Goal: Task Accomplishment & Management: Manage account settings

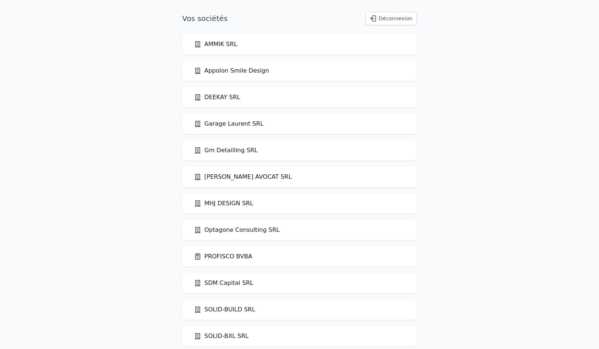
click at [217, 255] on link "PROFISCO BVBA" at bounding box center [223, 256] width 58 height 9
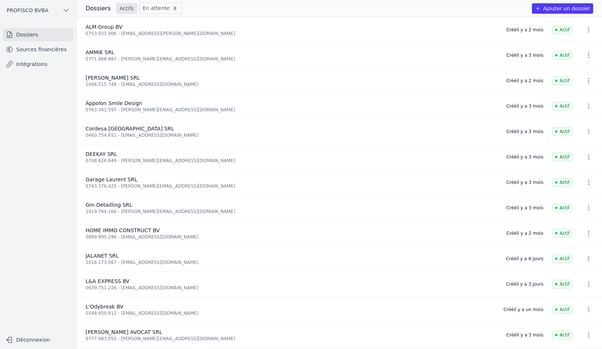
click at [149, 3] on link "En attente 8" at bounding box center [161, 8] width 42 height 11
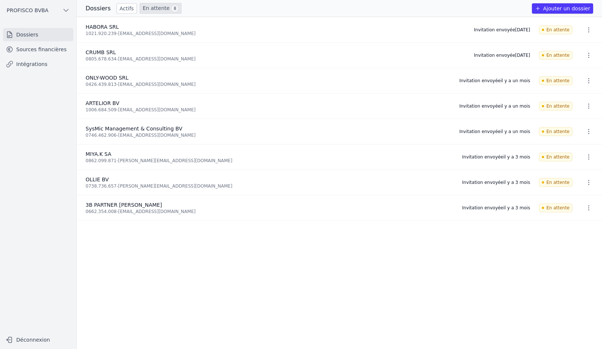
click at [28, 51] on link "Sources financières" at bounding box center [38, 49] width 70 height 13
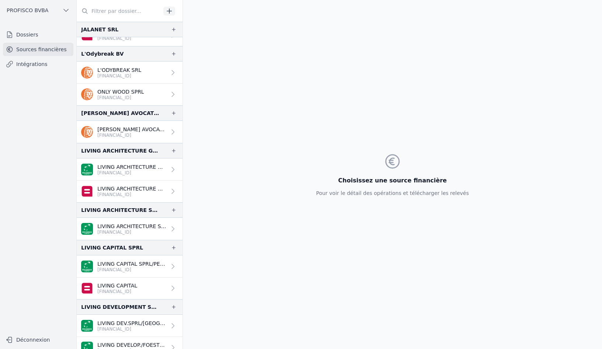
scroll to position [517, 0]
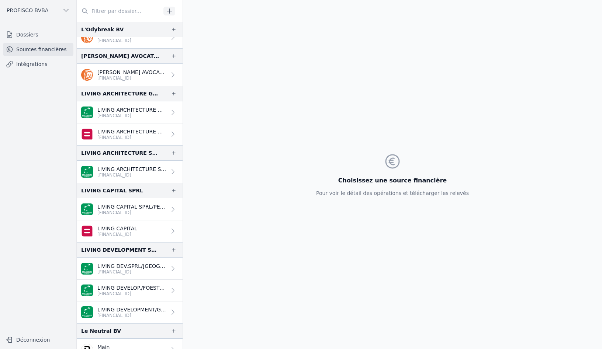
click at [132, 107] on p "LIVING ARCHITECTURE GLOBAL" at bounding box center [131, 109] width 69 height 7
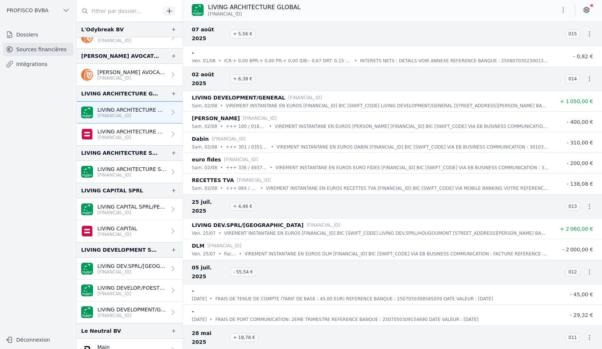
click at [589, 8] on icon at bounding box center [586, 10] width 5 height 6
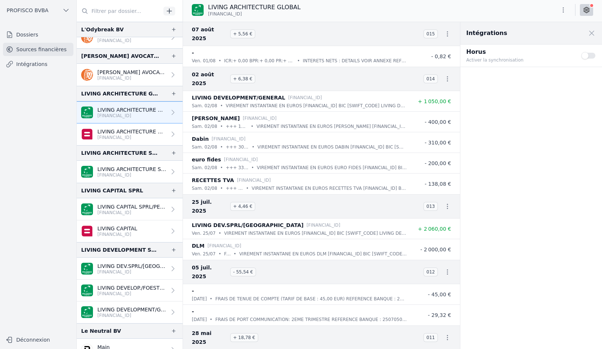
click at [588, 55] on button "Use setting" at bounding box center [589, 55] width 15 height 7
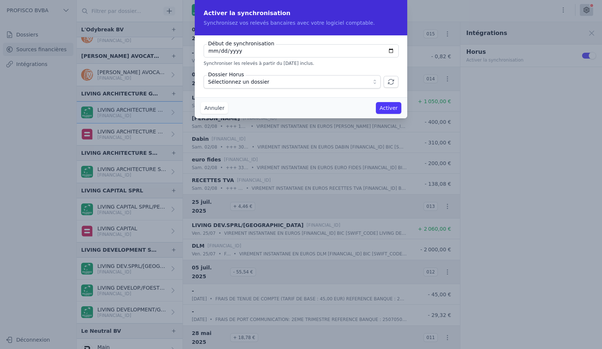
type input "[DATE]"
click at [276, 80] on span "Sélectionnez un dossier" at bounding box center [287, 81] width 158 height 9
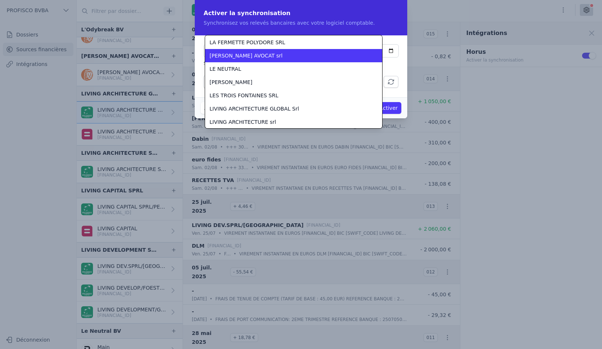
scroll to position [1330, 0]
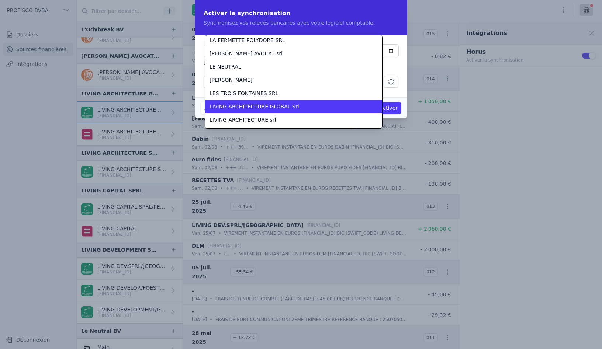
click at [278, 104] on span "LIVING ARCHITECTURE GLOBAL Srl" at bounding box center [255, 106] width 90 height 7
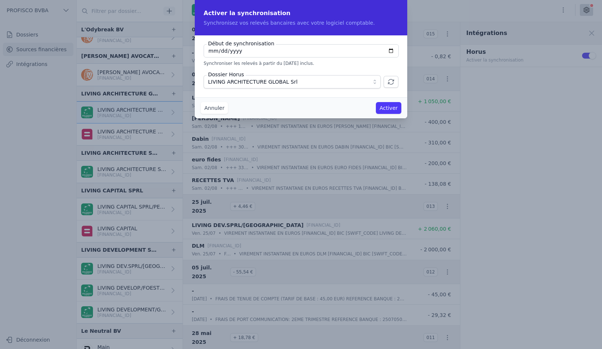
click at [387, 107] on button "Activer" at bounding box center [388, 108] width 25 height 12
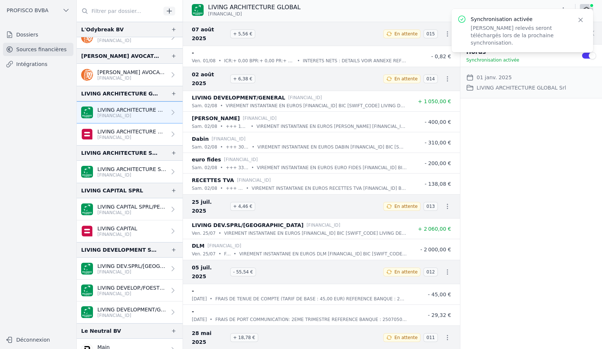
click at [119, 131] on p "LIVING ARCHITECTURE GLOBAL" at bounding box center [131, 131] width 69 height 7
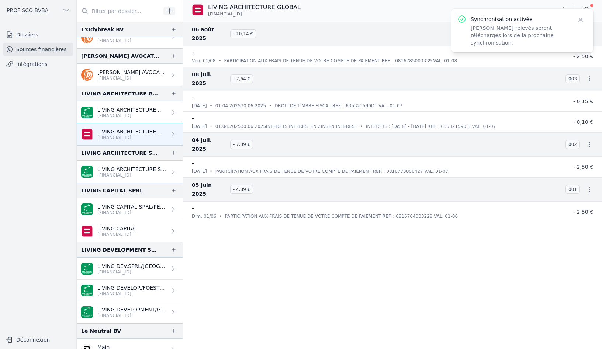
click at [579, 21] on icon "button" at bounding box center [580, 19] width 7 height 7
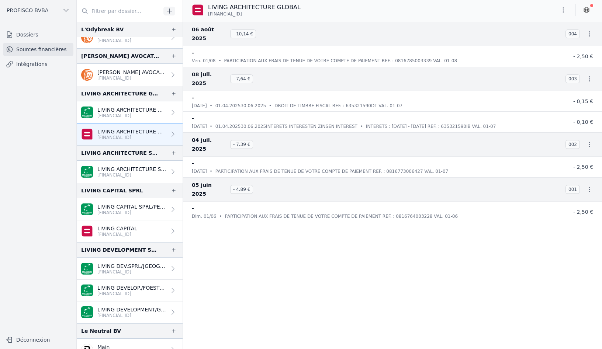
click at [585, 10] on icon at bounding box center [586, 10] width 5 height 6
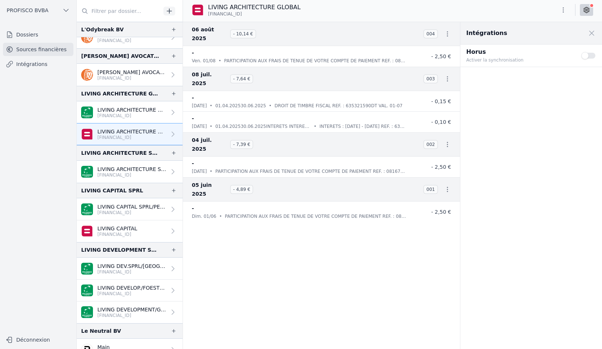
click at [589, 56] on button "Use setting" at bounding box center [589, 55] width 15 height 7
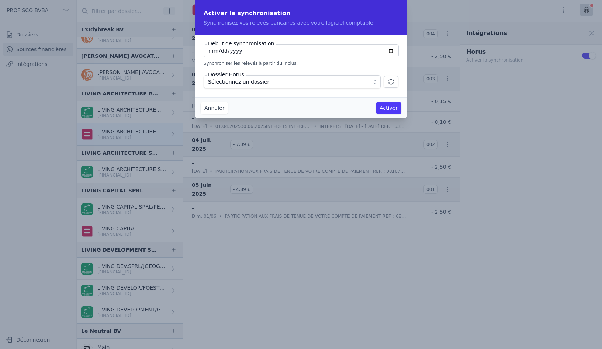
type input "[DATE]"
type input "0025-01-01"
type input "0202-01-01"
type input "[DATE]"
click at [310, 85] on span "Sélectionnez un dossier" at bounding box center [287, 81] width 158 height 9
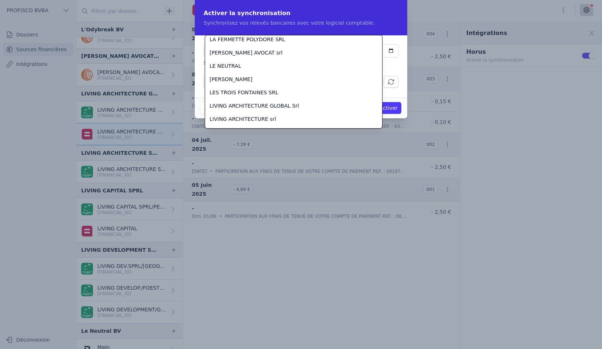
scroll to position [1365, 0]
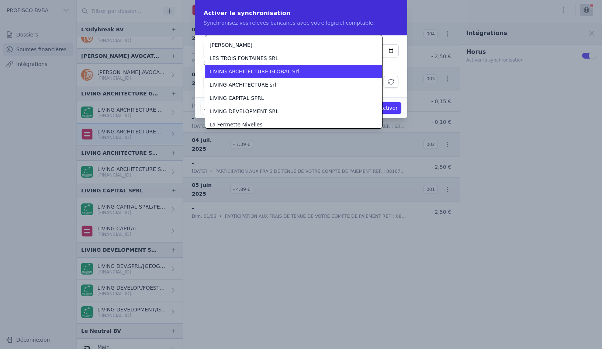
click at [287, 74] on span "LIVING ARCHITECTURE GLOBAL Srl" at bounding box center [255, 71] width 90 height 7
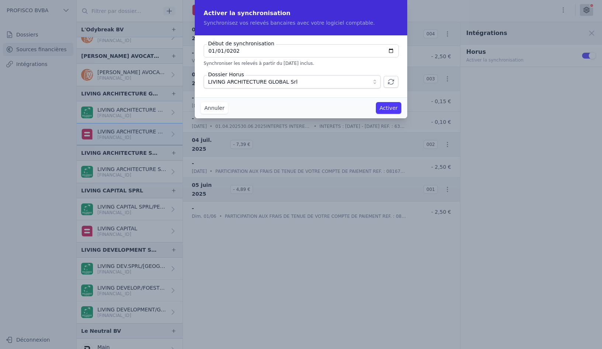
click at [389, 107] on button "Activer" at bounding box center [388, 108] width 25 height 12
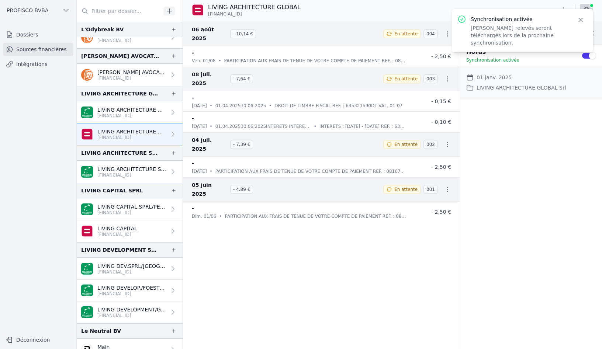
click at [121, 170] on p "LIVING ARCHITECTURE SPRL" at bounding box center [131, 169] width 69 height 7
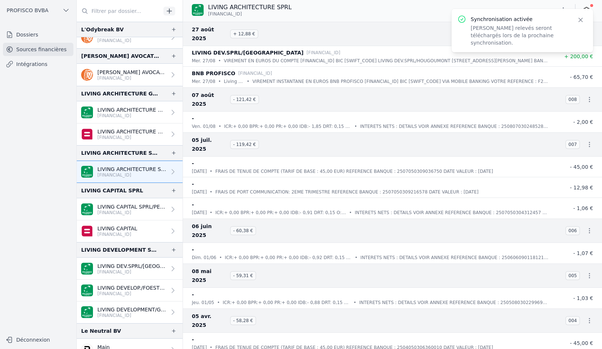
click at [578, 23] on icon "button" at bounding box center [580, 19] width 7 height 7
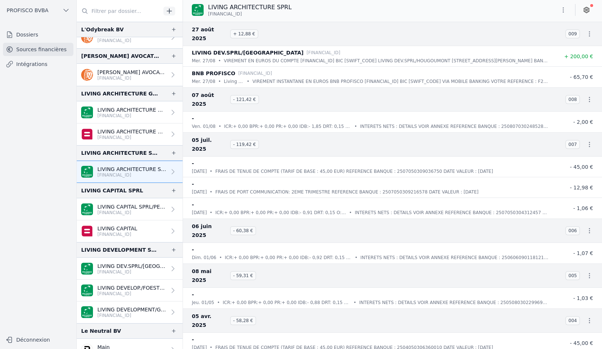
click at [585, 11] on icon at bounding box center [586, 9] width 7 height 7
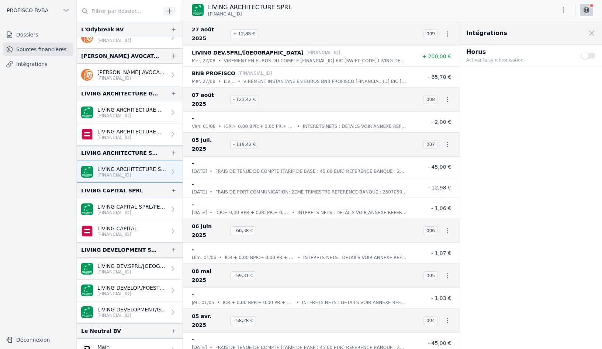
click at [590, 57] on button "Use setting" at bounding box center [589, 55] width 15 height 7
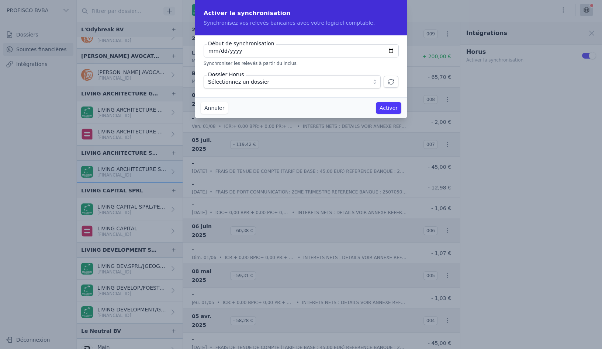
type input "[DATE]"
type input "0025-01-01"
type input "[DATE]"
click at [273, 85] on span "Sélectionnez un dossier" at bounding box center [287, 81] width 158 height 9
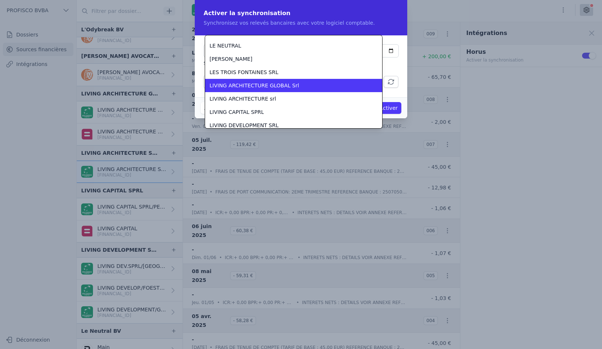
scroll to position [1352, 0]
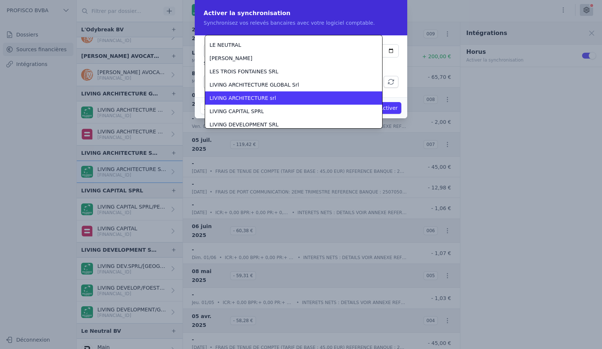
click at [275, 96] on div "LIVING ARCHITECTURE srl" at bounding box center [289, 97] width 159 height 7
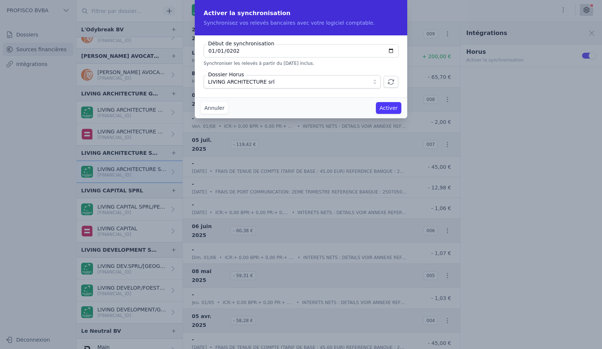
click at [382, 108] on button "Activer" at bounding box center [388, 108] width 25 height 12
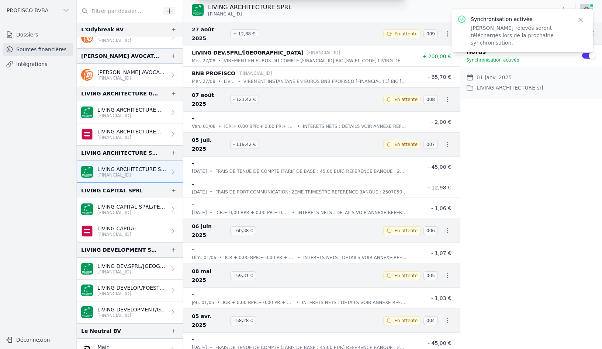
click at [127, 208] on p "LIVING CAPITAL SPRL/PERCKE" at bounding box center [131, 206] width 69 height 7
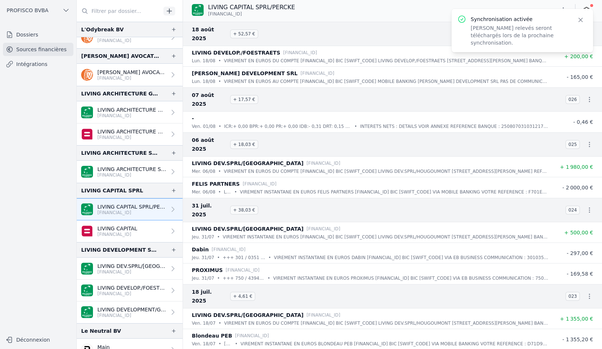
click at [583, 22] on icon "button" at bounding box center [581, 20] width 4 height 4
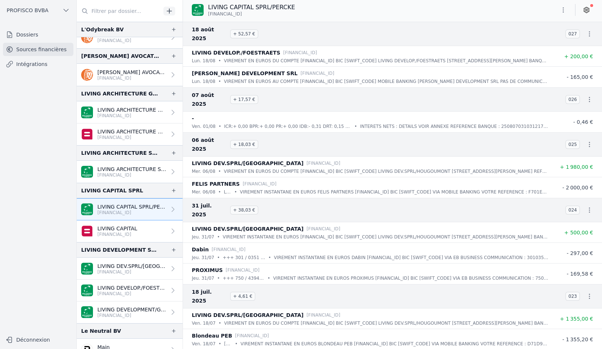
click at [585, 9] on icon at bounding box center [586, 9] width 7 height 7
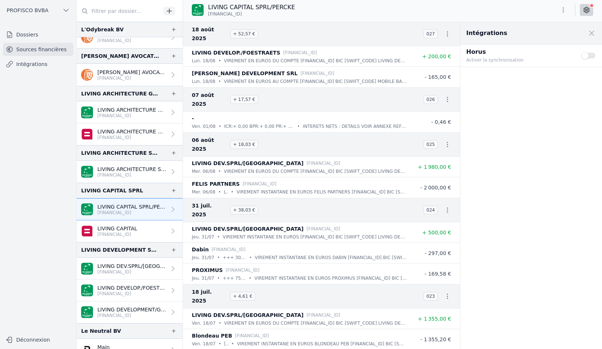
click at [591, 57] on button "Use setting" at bounding box center [589, 55] width 15 height 7
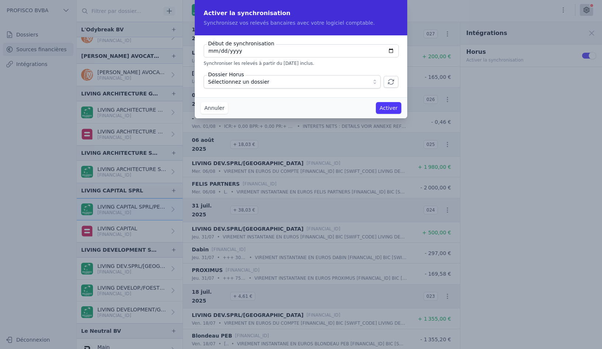
type input "[DATE]"
type input "0025-01-01"
type input "[DATE]"
click at [279, 83] on span "Sélectionnez un dossier" at bounding box center [287, 81] width 158 height 9
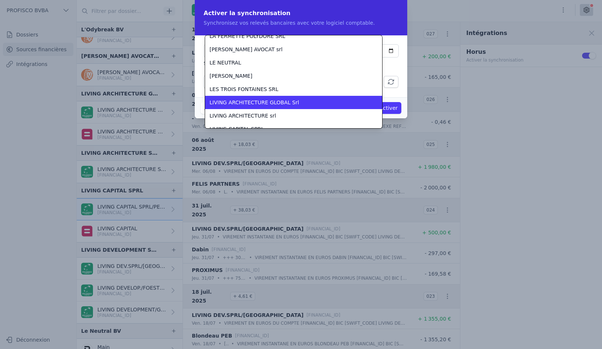
scroll to position [1352, 0]
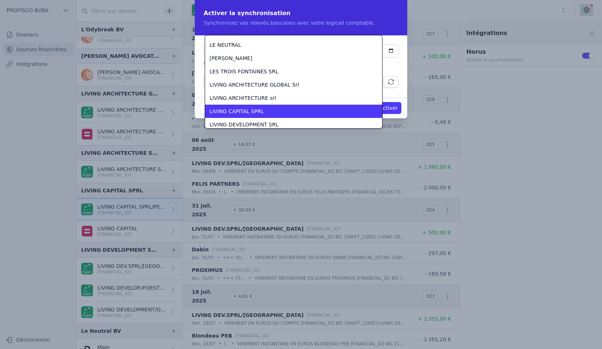
click at [281, 108] on div "LIVING CAPITAL SPRL" at bounding box center [289, 111] width 159 height 7
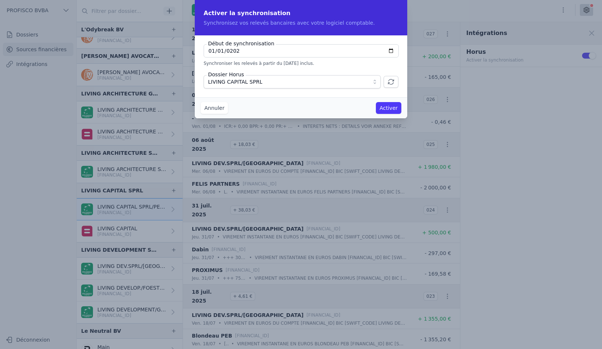
click at [386, 107] on button "Activer" at bounding box center [388, 108] width 25 height 12
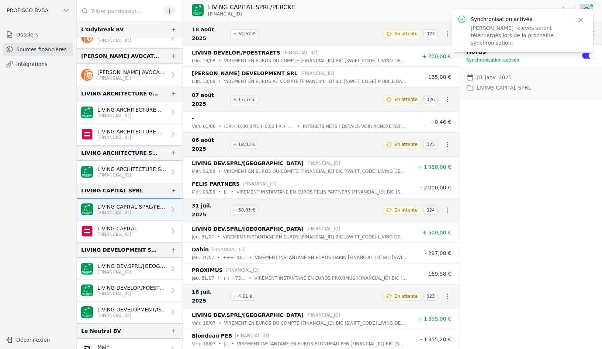
click at [137, 228] on p "LIVING CAPITAL" at bounding box center [117, 228] width 40 height 7
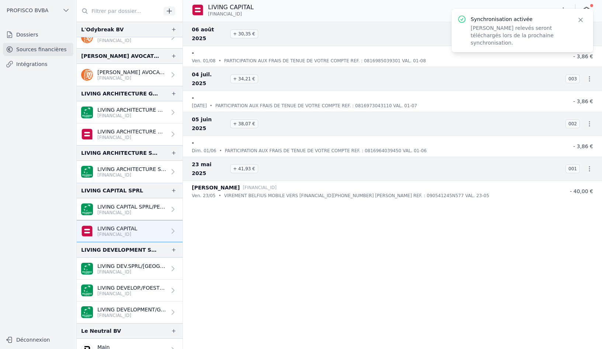
click at [584, 19] on icon "button" at bounding box center [580, 19] width 7 height 7
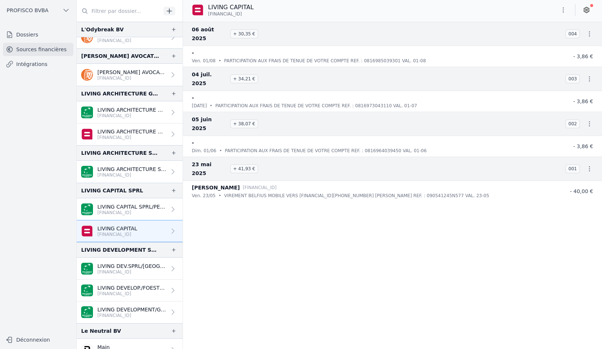
click at [584, 15] on link at bounding box center [586, 10] width 13 height 12
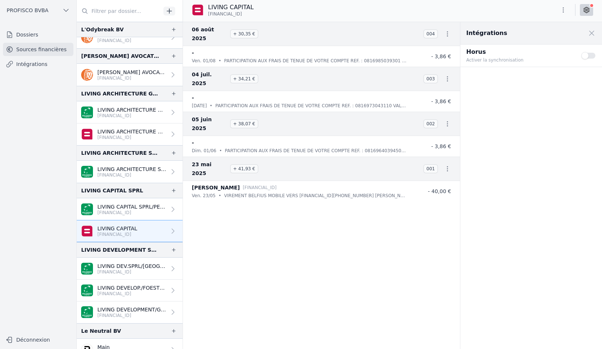
click at [590, 56] on button "Use setting" at bounding box center [589, 55] width 15 height 7
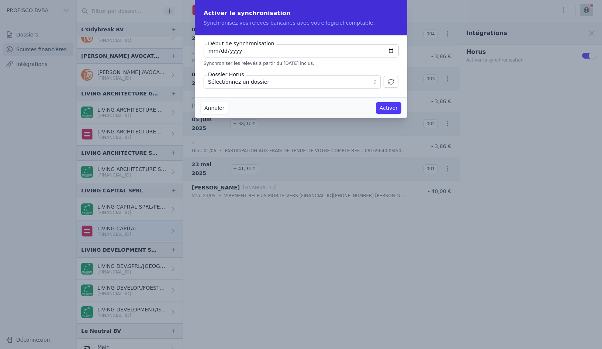
type input "[DATE]"
type input "0025-01-01"
type input "[DATE]"
click at [259, 79] on span "Sélectionnez un dossier" at bounding box center [238, 81] width 61 height 9
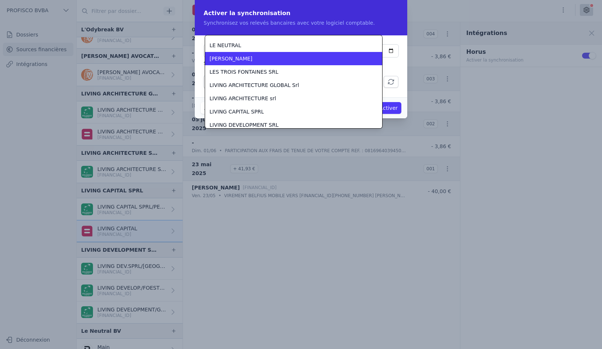
scroll to position [1352, 0]
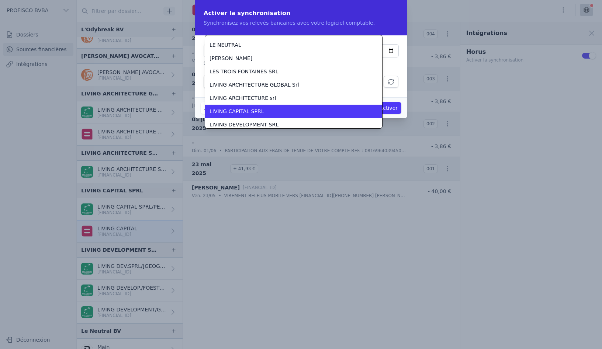
click at [286, 105] on li "LIVING CAPITAL SPRL" at bounding box center [293, 111] width 177 height 13
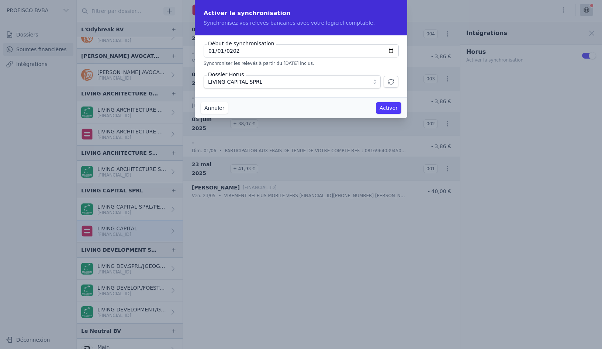
click at [385, 108] on button "Activer" at bounding box center [388, 108] width 25 height 12
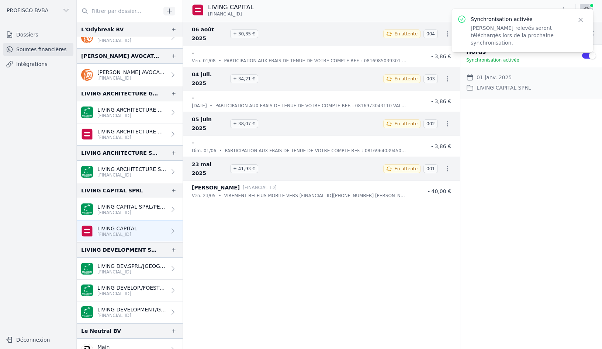
click at [125, 267] on p "LIVING DEV.SPRL/[GEOGRAPHIC_DATA]" at bounding box center [131, 266] width 69 height 7
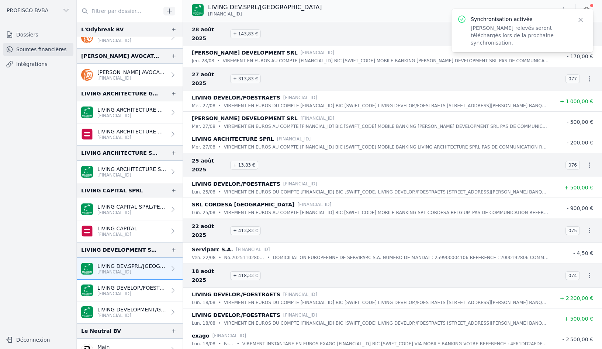
click at [580, 17] on icon "button" at bounding box center [580, 19] width 7 height 7
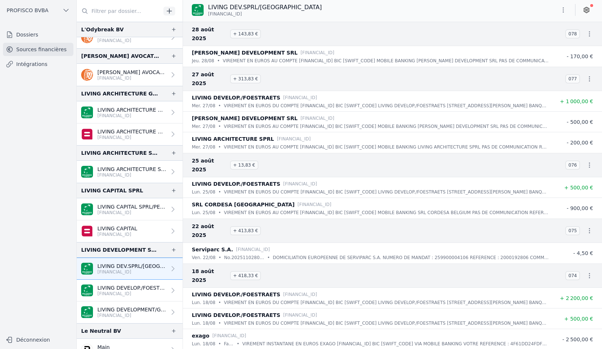
click at [588, 8] on icon at bounding box center [586, 9] width 7 height 7
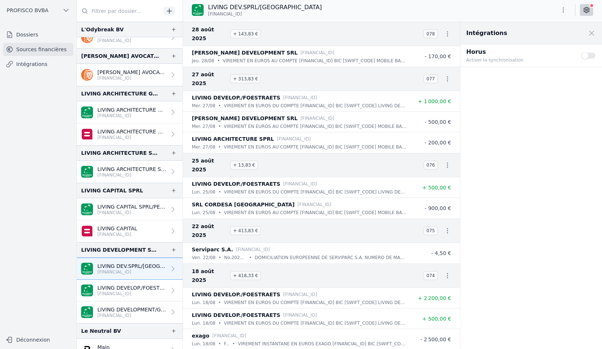
click at [590, 54] on button "Use setting" at bounding box center [589, 55] width 15 height 7
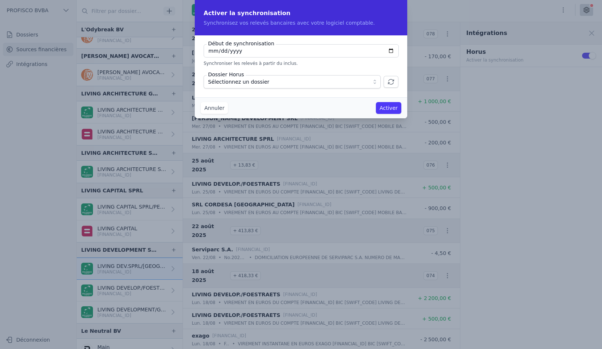
type input "[DATE]"
type input "0025-01-01"
type input "[DATE]"
click at [374, 83] on button "LIVING ARCHITECTURE GLOBAL Srl" at bounding box center [292, 81] width 177 height 13
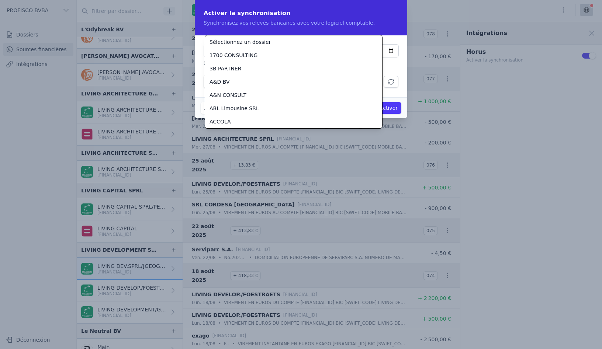
scroll to position [1355, 0]
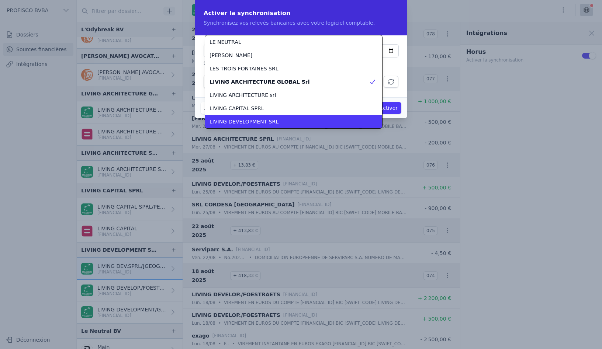
click at [301, 119] on div "LIVING DEVELOPMENT SRL" at bounding box center [289, 121] width 159 height 7
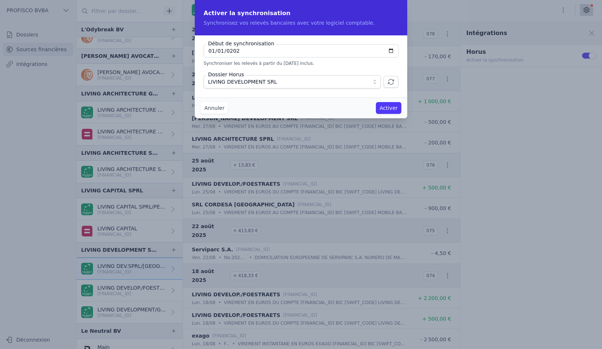
click at [387, 107] on button "Activer" at bounding box center [388, 108] width 25 height 12
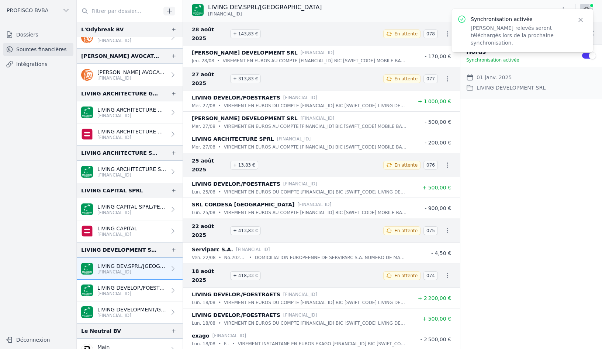
click at [131, 287] on p "LIVING DEVELOP./FOESTRAETS" at bounding box center [131, 288] width 69 height 7
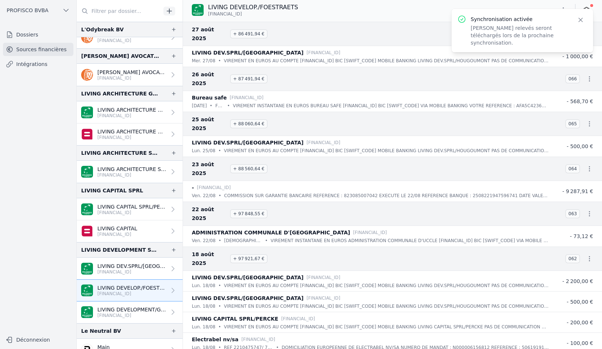
click at [582, 20] on icon "button" at bounding box center [580, 19] width 7 height 7
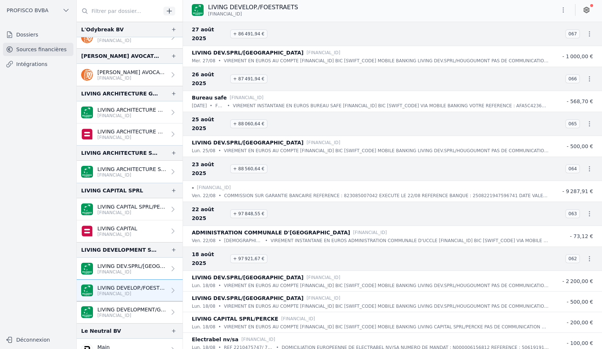
click at [587, 10] on icon at bounding box center [586, 9] width 7 height 7
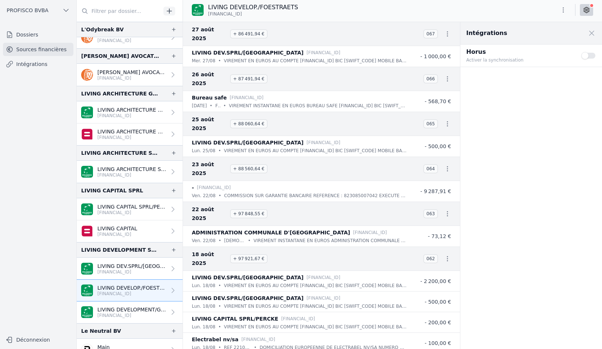
click at [590, 55] on button "Use setting" at bounding box center [589, 55] width 15 height 7
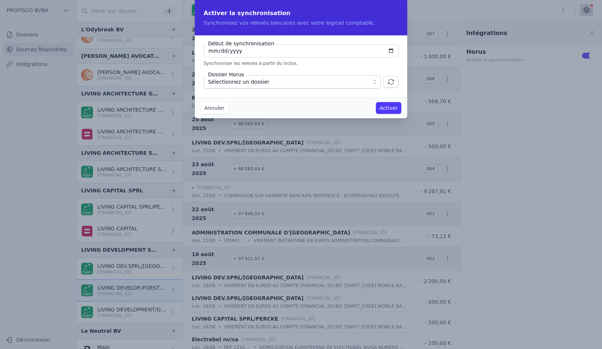
type input "[DATE]"
click at [372, 84] on button "LIVING ARCHITECTURE GLOBAL Srl" at bounding box center [292, 81] width 177 height 13
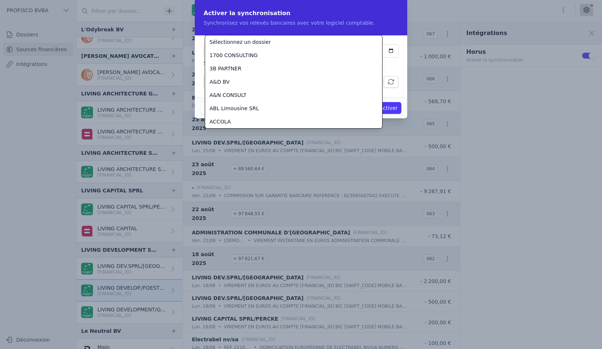
scroll to position [1355, 0]
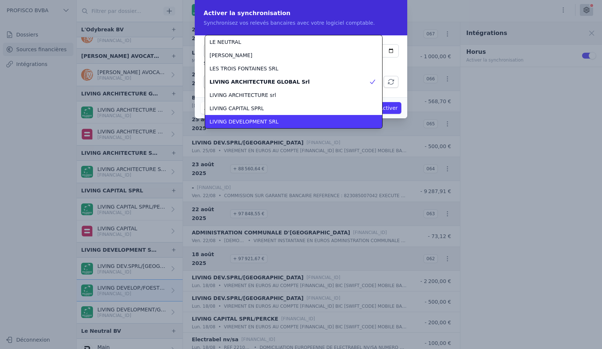
click at [328, 119] on div "LIVING DEVELOPMENT SRL" at bounding box center [289, 121] width 159 height 7
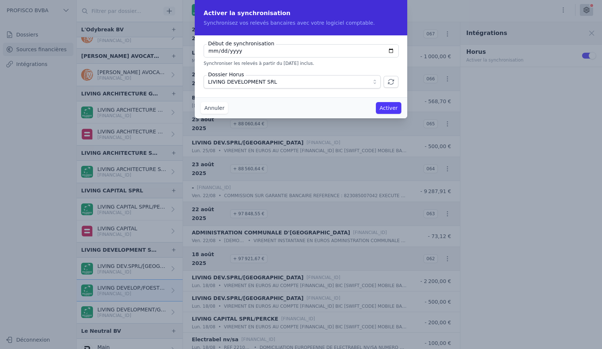
click at [393, 110] on button "Activer" at bounding box center [388, 108] width 25 height 12
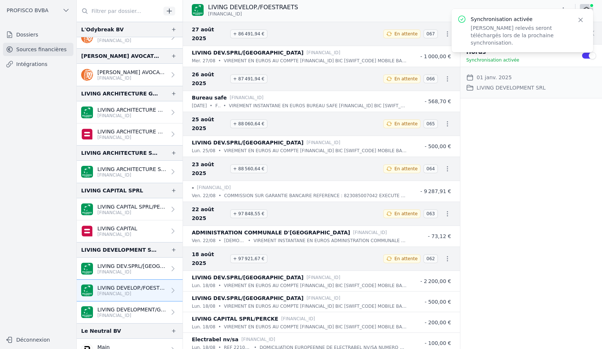
click at [132, 310] on p "LIVING DEVELOPMENT/GENERAL" at bounding box center [131, 309] width 69 height 7
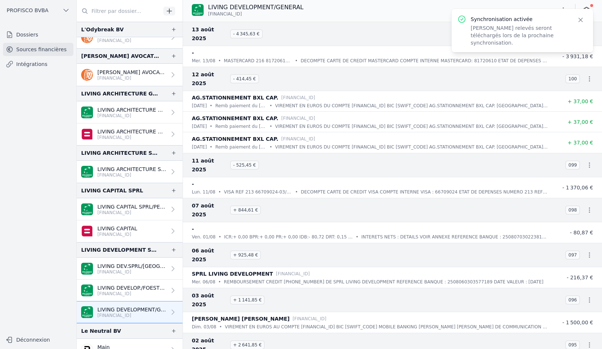
click at [583, 19] on icon "button" at bounding box center [580, 19] width 7 height 7
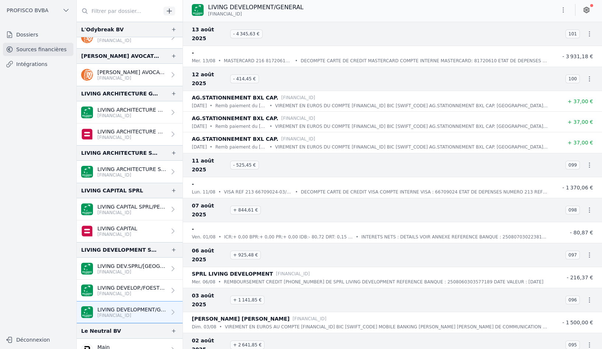
click at [586, 12] on icon at bounding box center [586, 10] width 5 height 6
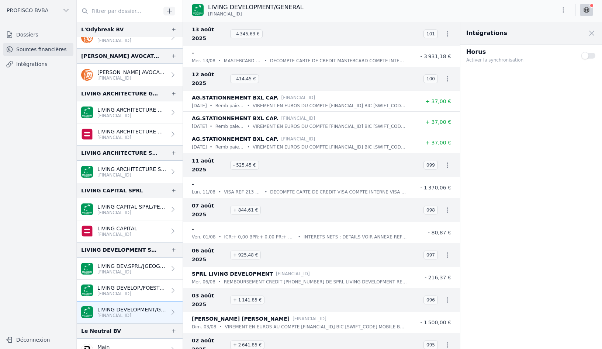
click at [588, 59] on div "Use setting" at bounding box center [589, 56] width 15 height 16
click at [592, 56] on button "Use setting" at bounding box center [589, 55] width 15 height 7
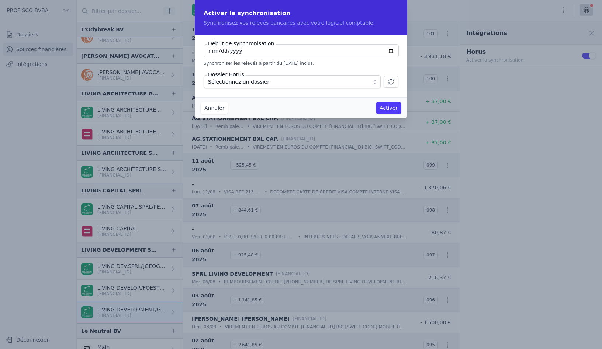
type input "[DATE]"
click at [333, 79] on span "LIVING ARCHITECTURE GLOBAL Srl" at bounding box center [287, 81] width 158 height 9
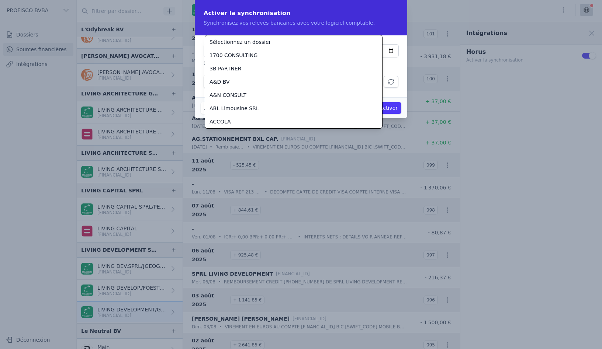
scroll to position [1355, 0]
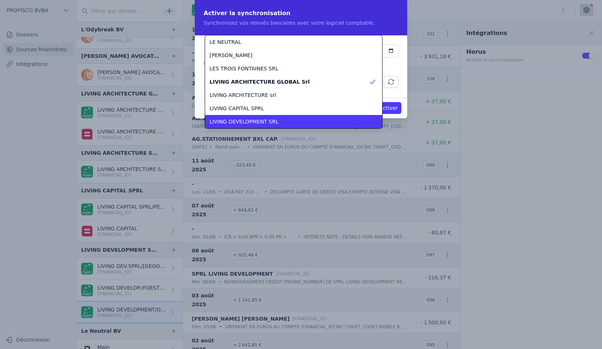
click at [307, 120] on div "LIVING DEVELOPMENT SRL" at bounding box center [289, 121] width 159 height 7
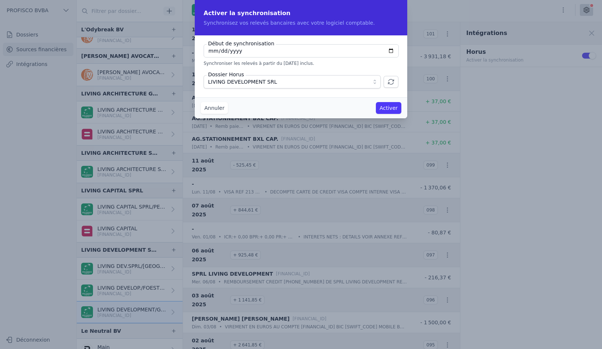
click at [393, 108] on button "Activer" at bounding box center [388, 108] width 25 height 12
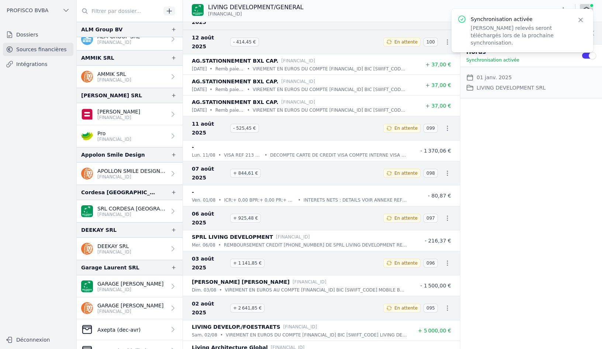
scroll to position [0, 0]
